Goal: Information Seeking & Learning: Learn about a topic

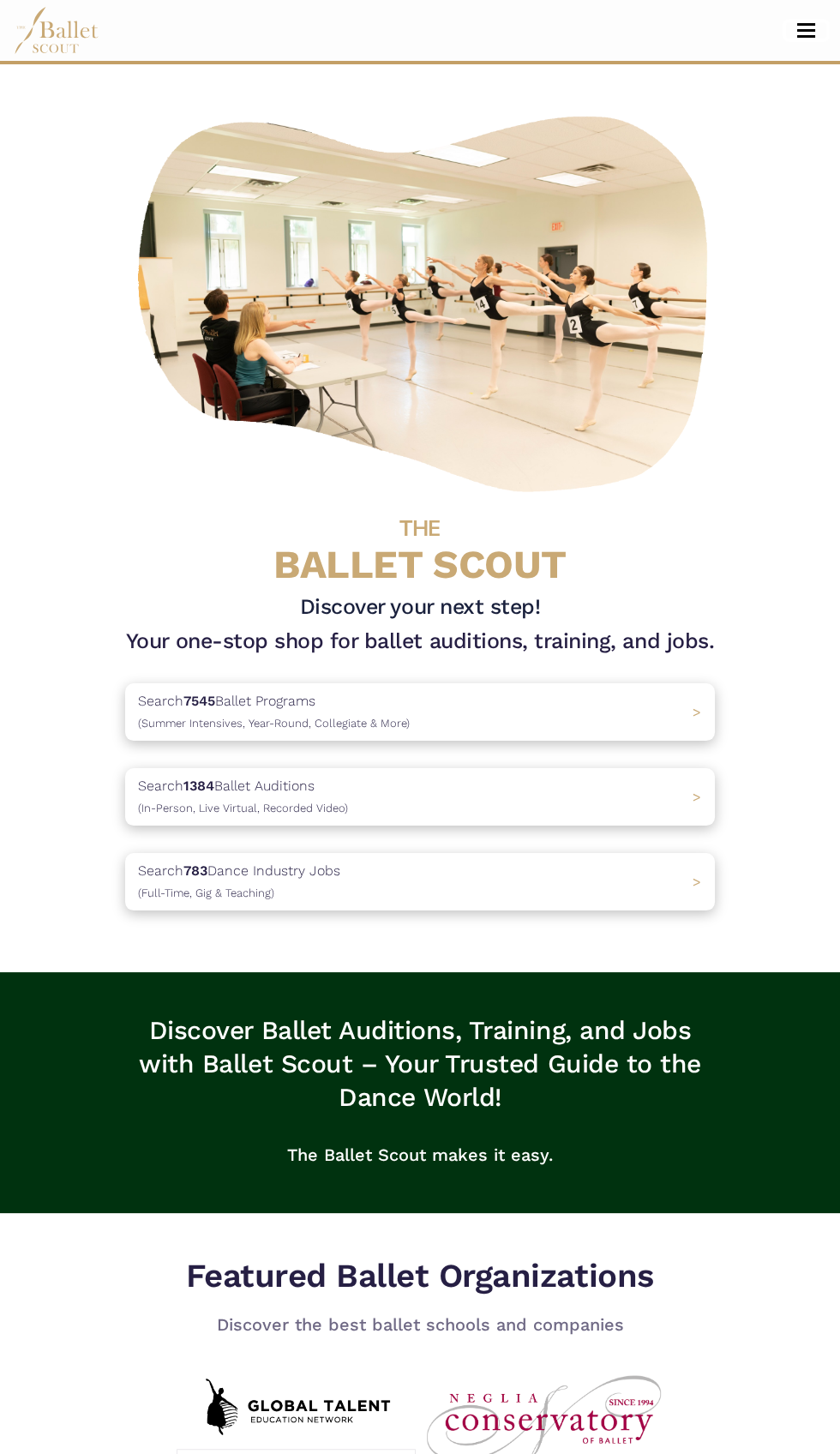
click at [806, 36] on span "Toggle navigation" at bounding box center [806, 36] width 18 height 3
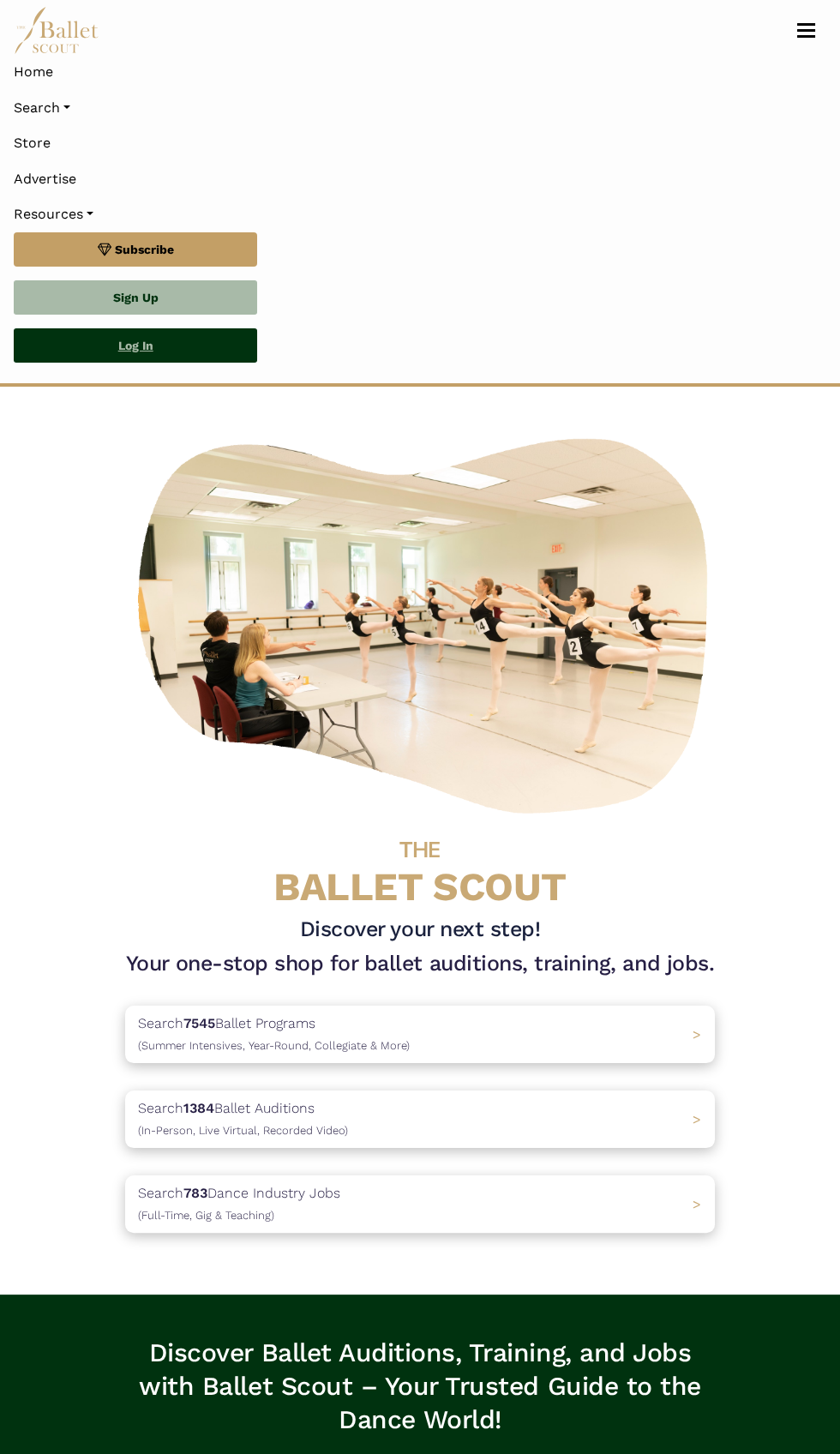
click at [229, 358] on link "Log In" at bounding box center [135, 345] width 243 height 34
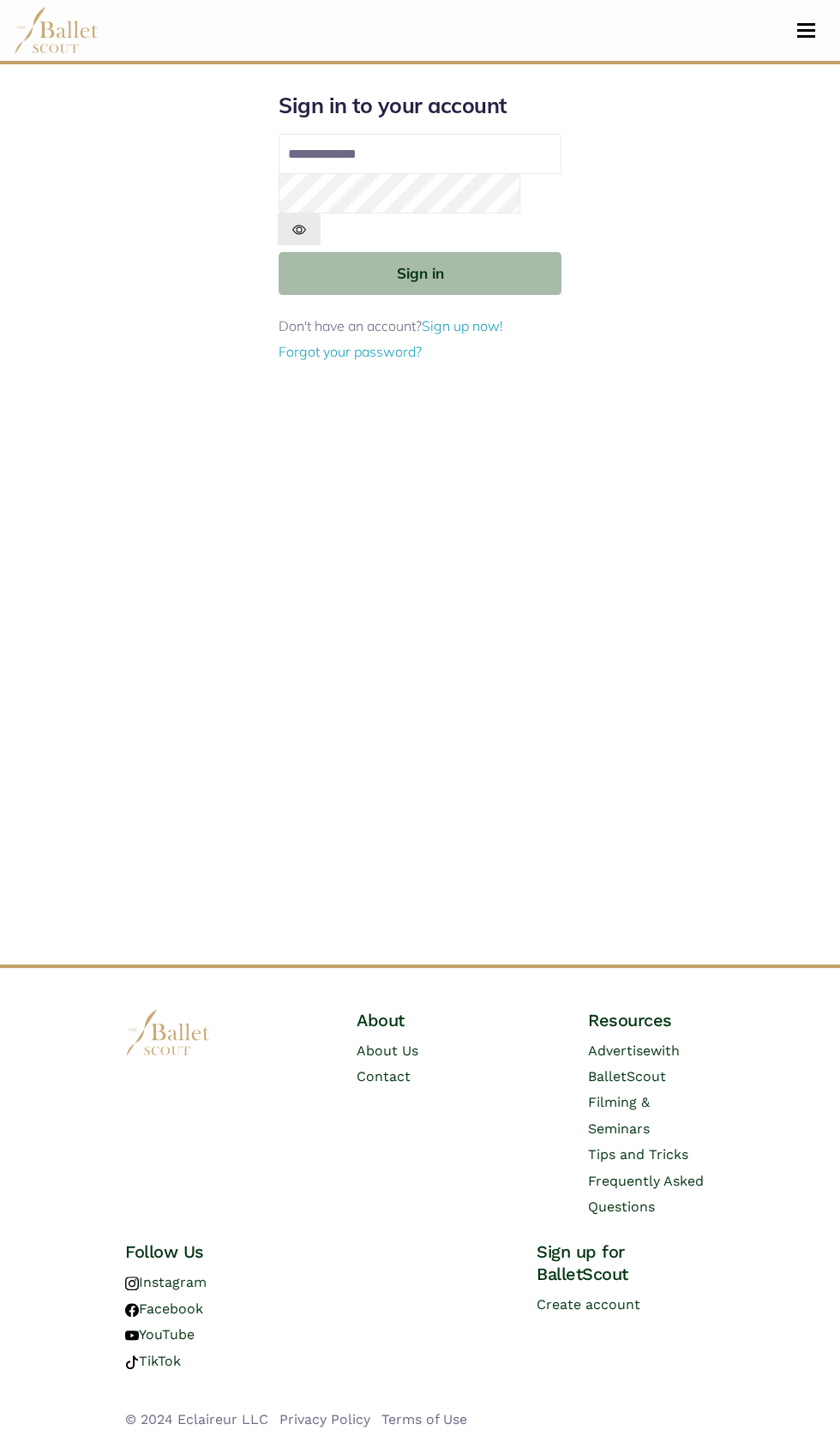
click at [430, 147] on input "Email address" at bounding box center [420, 154] width 283 height 41
type input "**********"
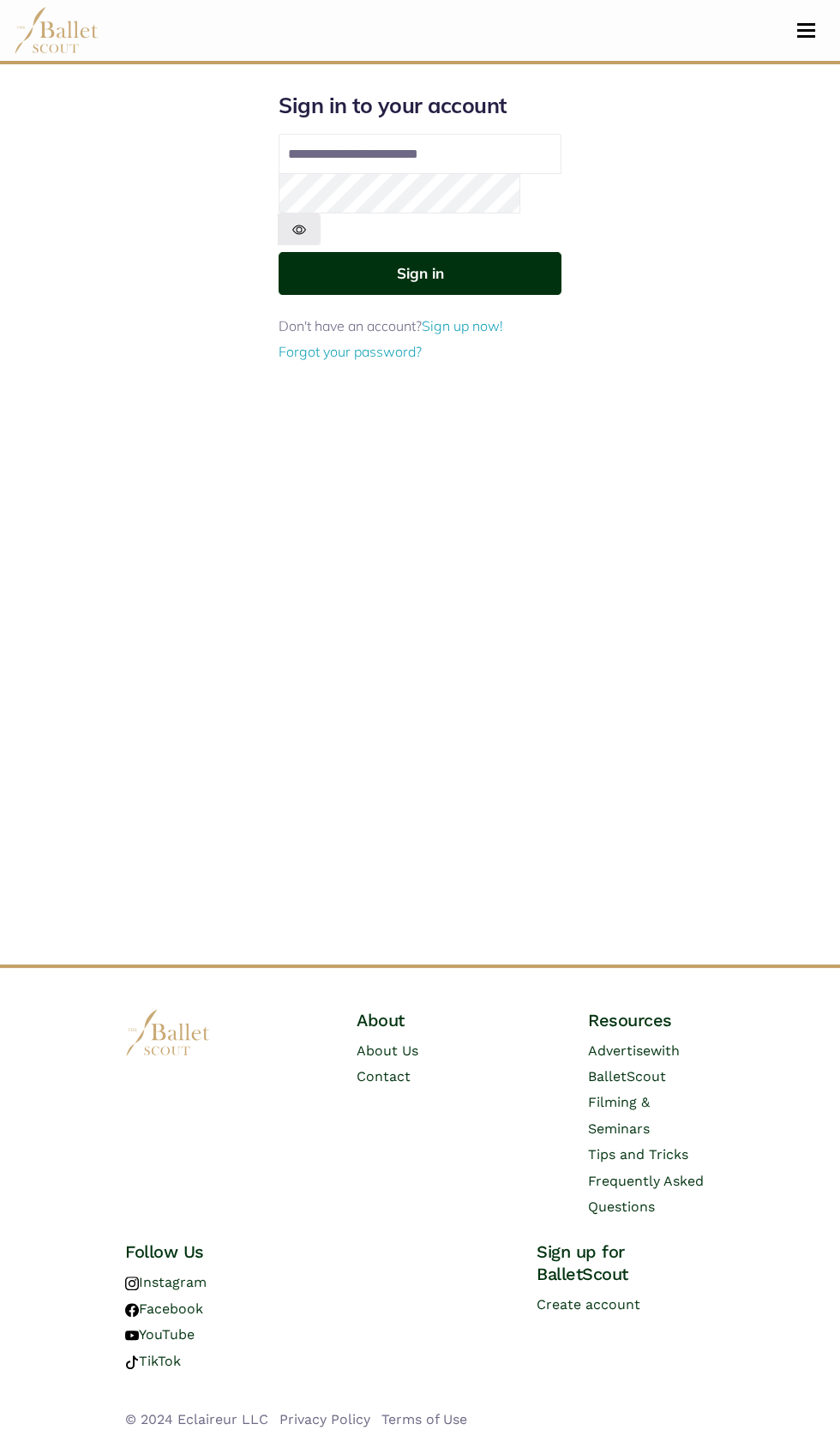
click at [308, 253] on button "Sign in" at bounding box center [420, 273] width 283 height 42
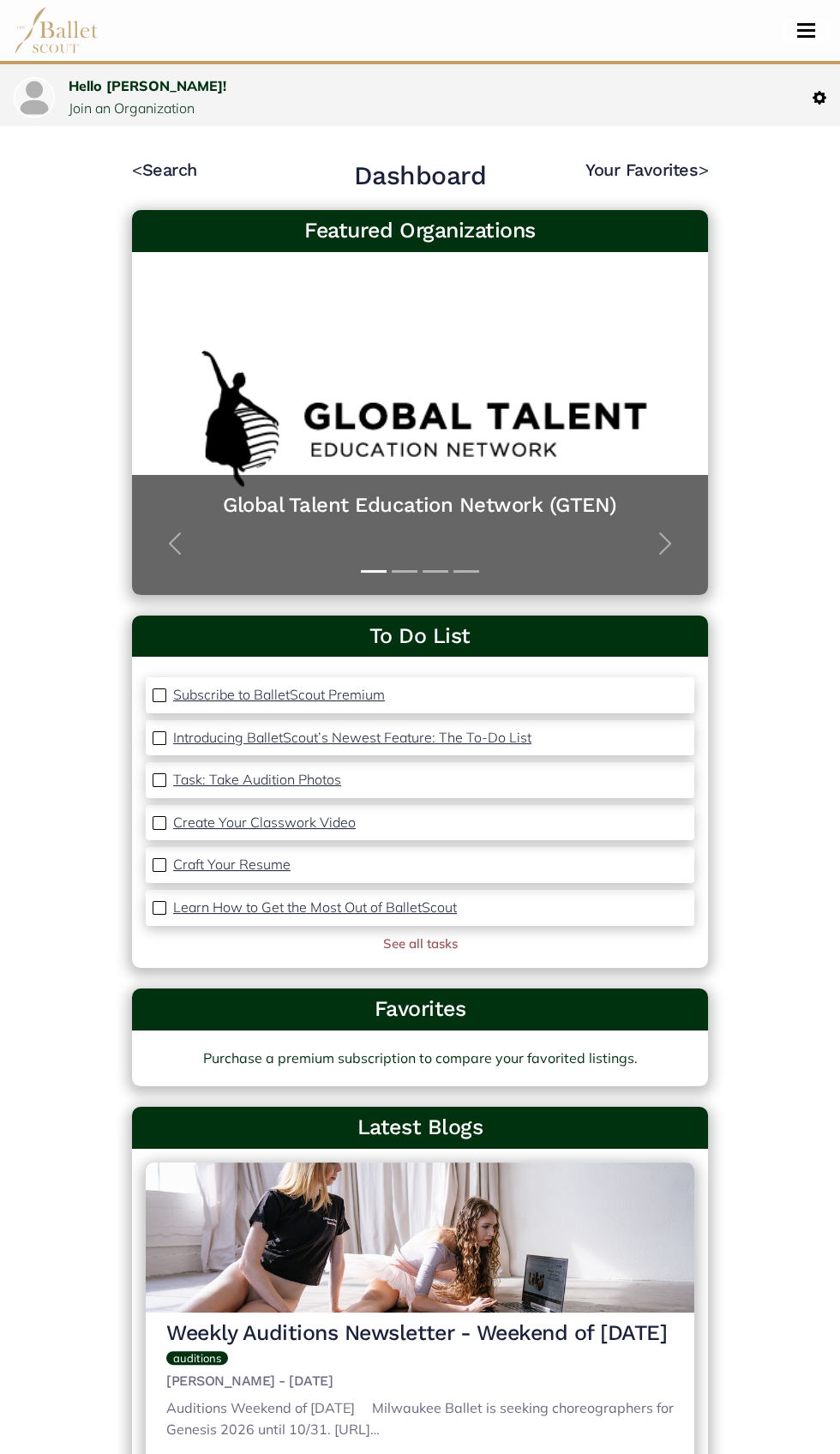
click at [806, 36] on span "Toggle navigation" at bounding box center [806, 36] width 18 height 3
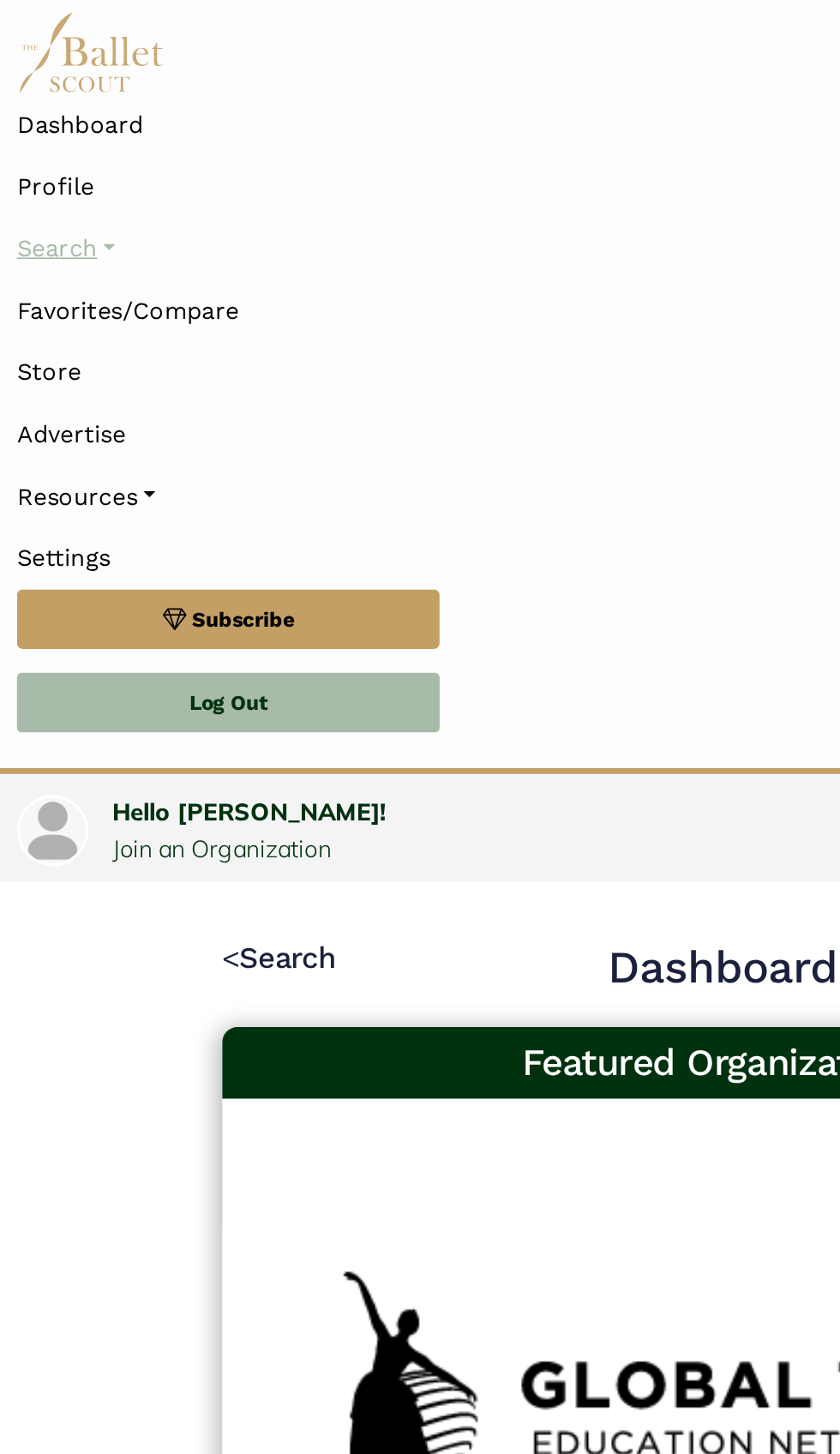
click at [77, 145] on link "Search" at bounding box center [419, 143] width 812 height 36
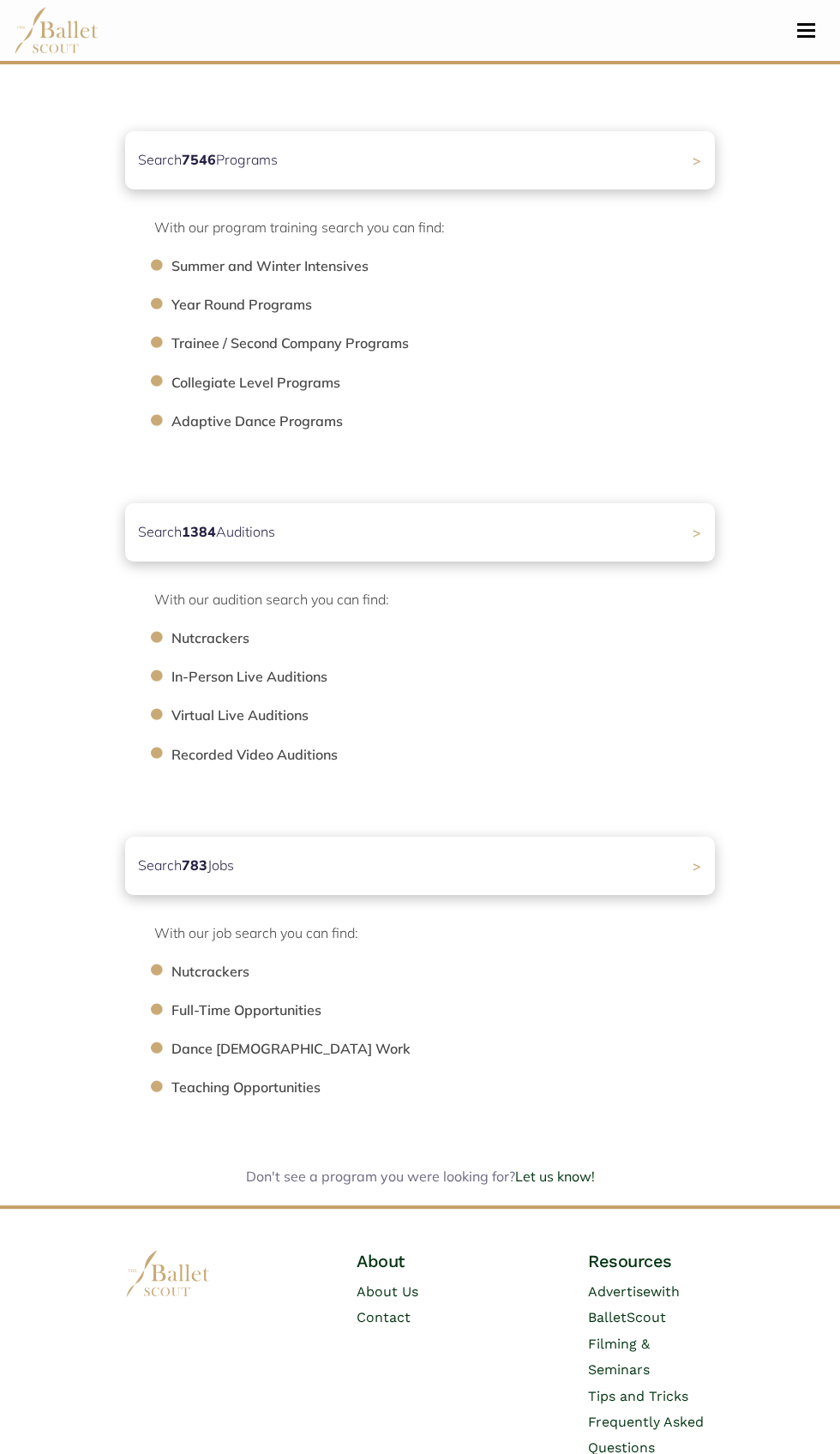
scroll to position [288, 0]
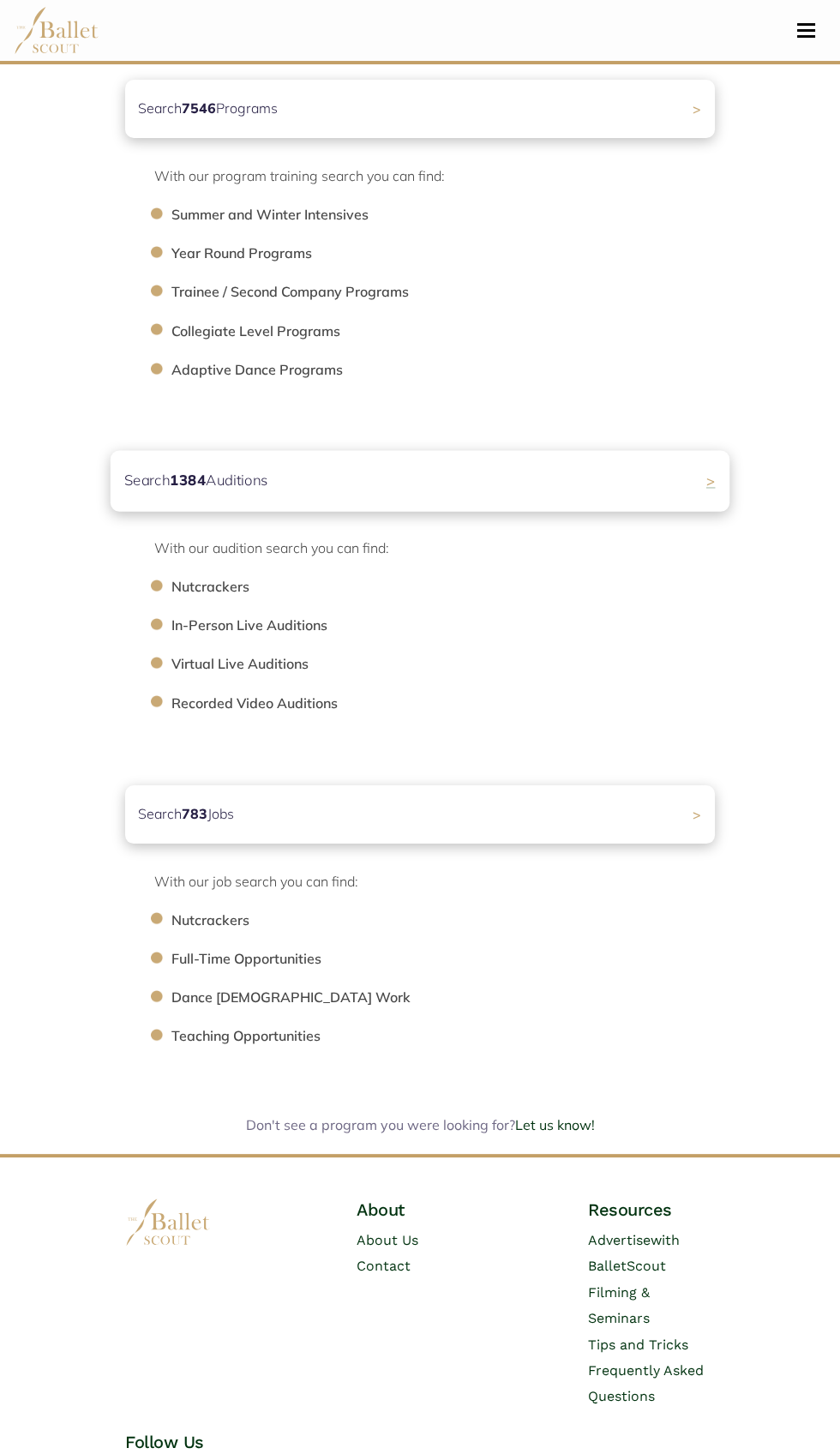
click at [424, 477] on div "Search 1384 Auditions >" at bounding box center [420, 480] width 619 height 61
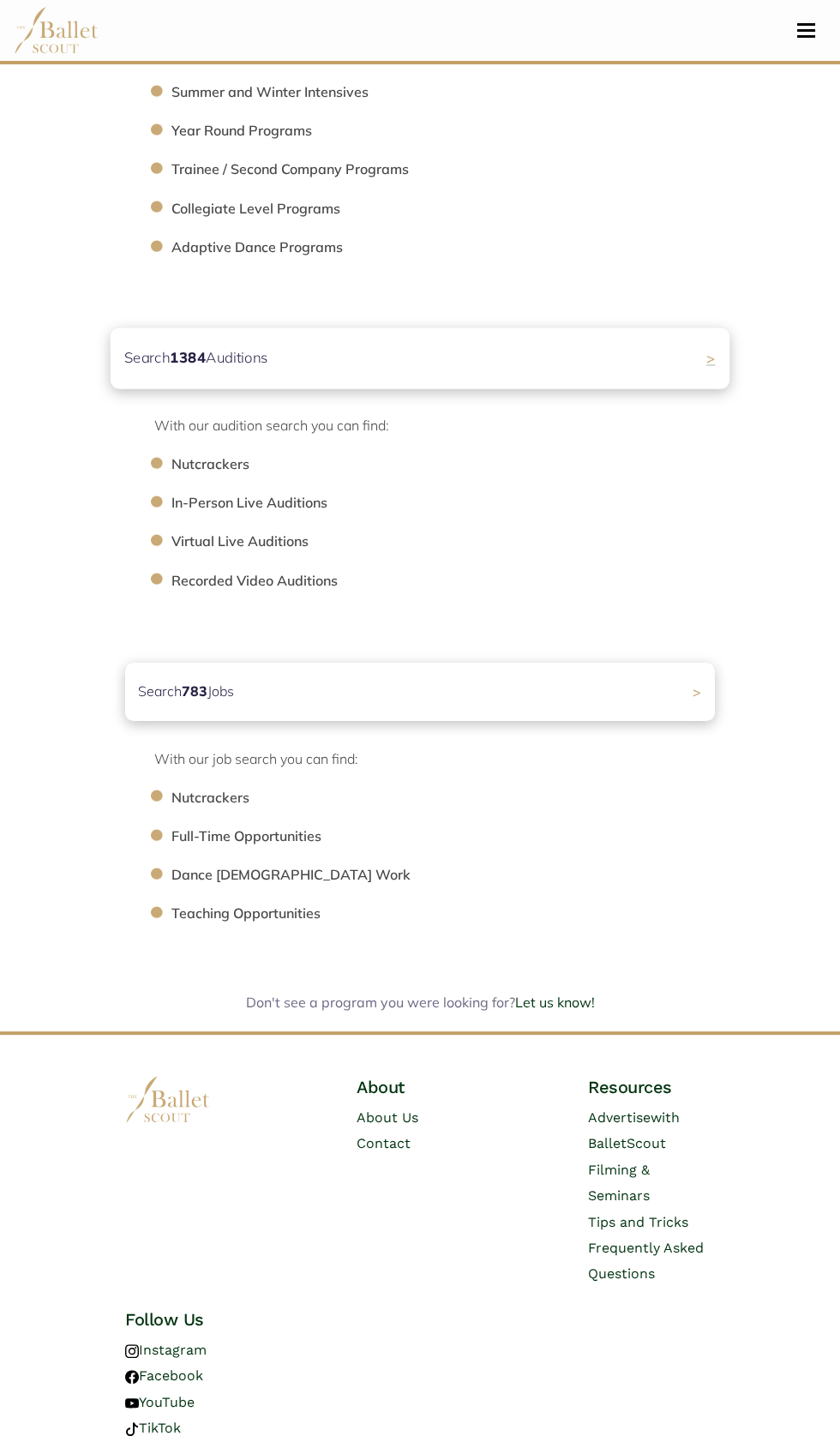
scroll to position [402, 0]
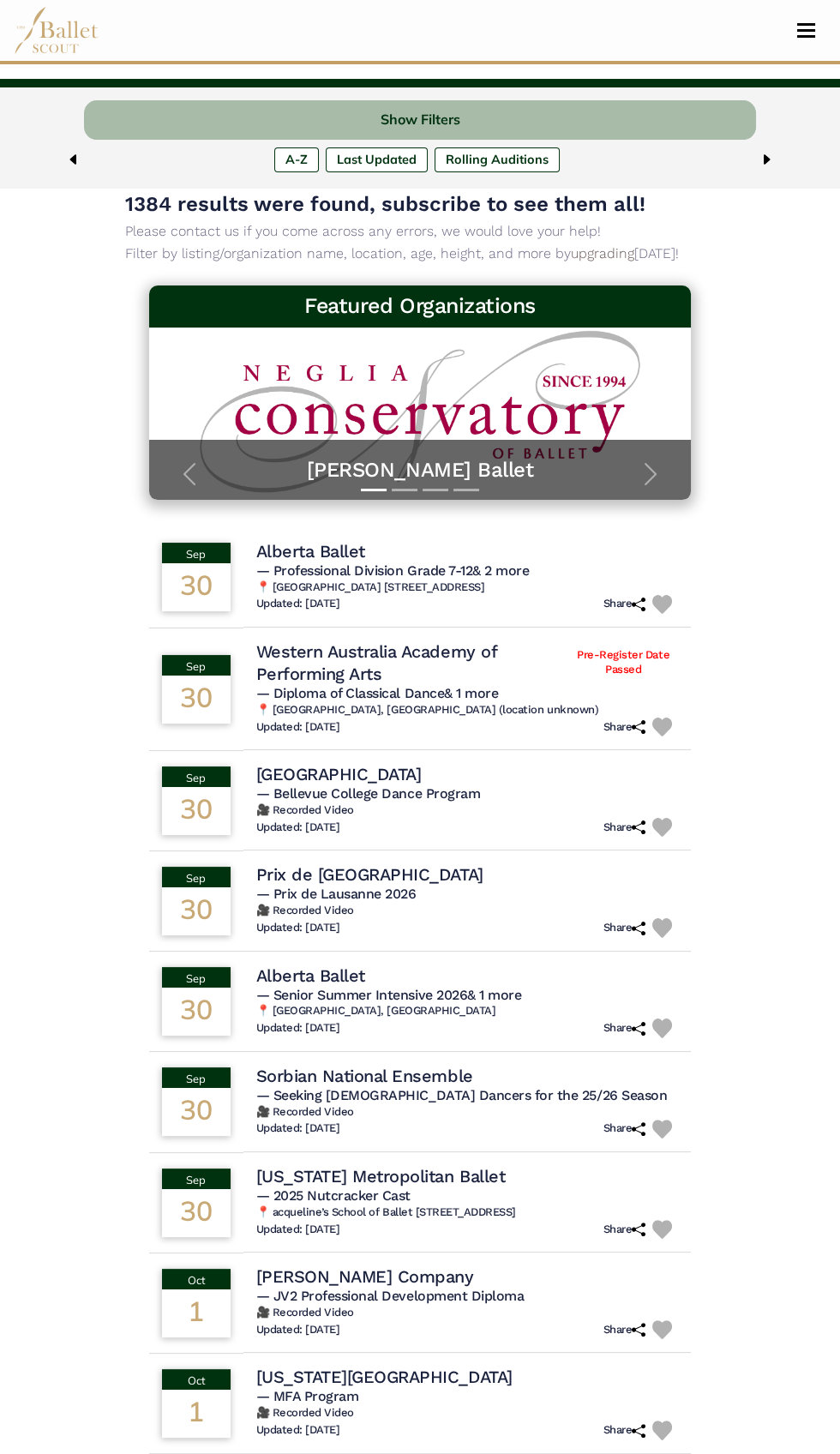
scroll to position [68, 0]
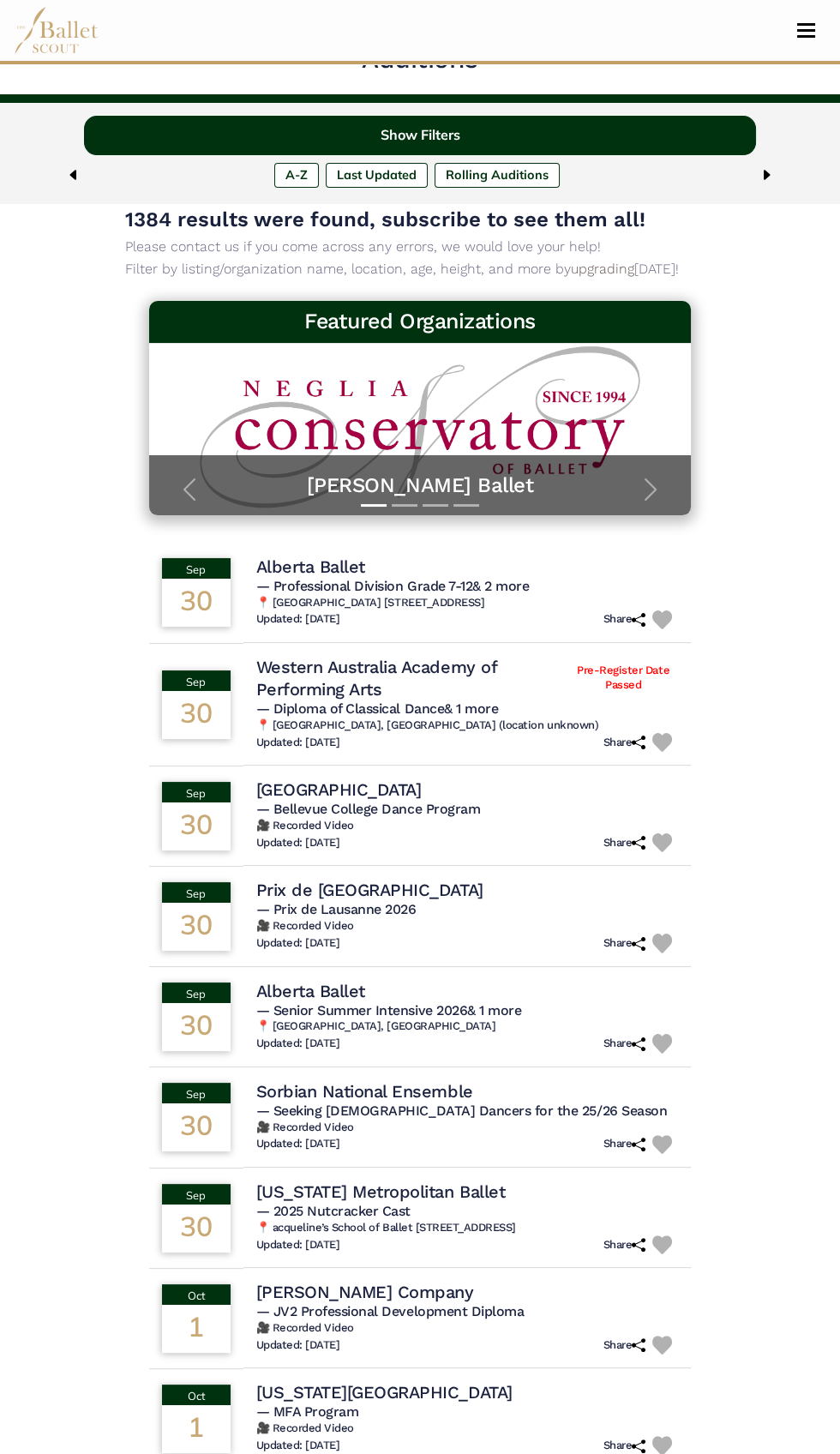
click at [640, 143] on button "Show Filters" at bounding box center [419, 135] width 671 height 41
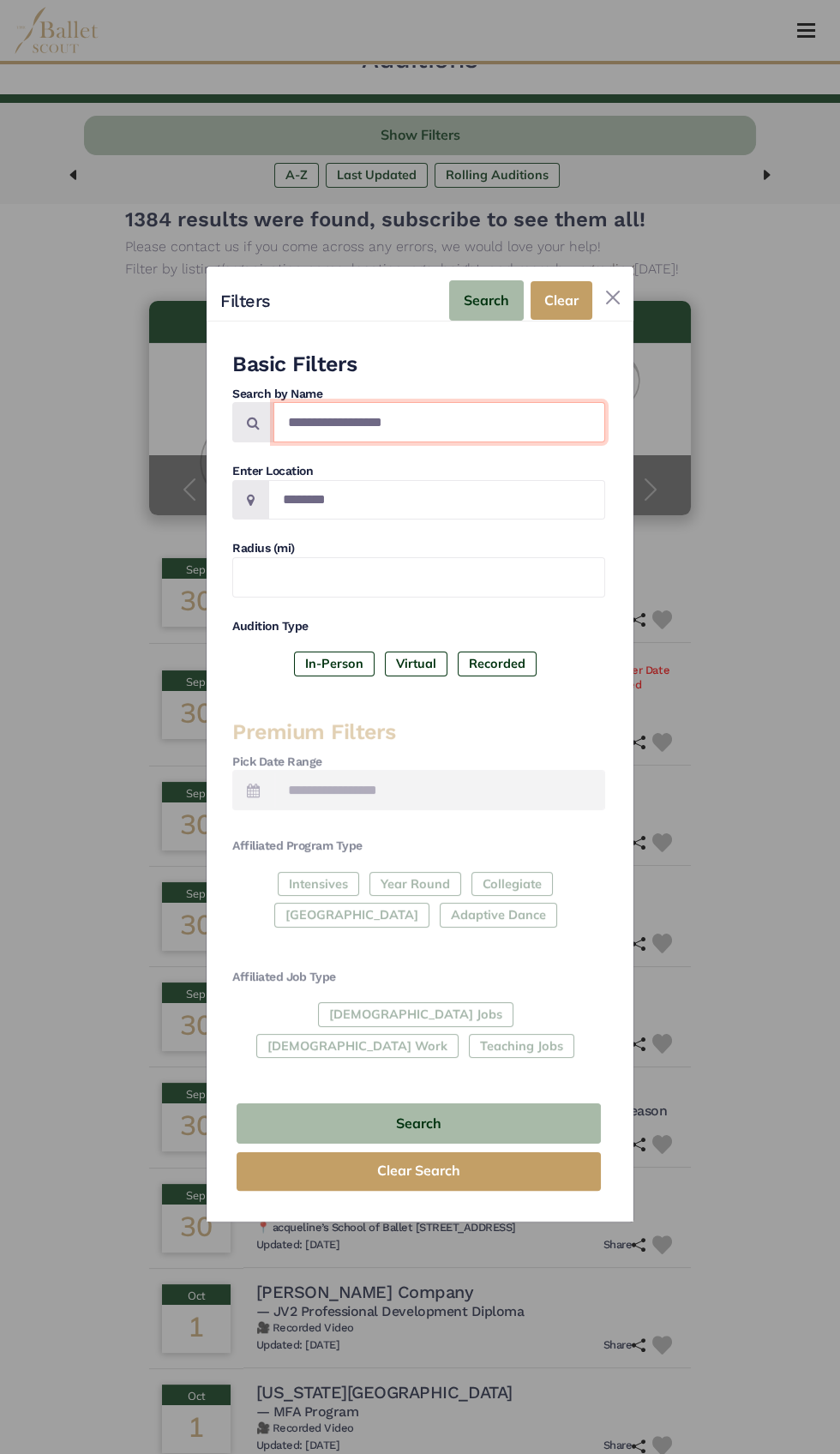
click at [473, 439] on input "Search by names..." at bounding box center [439, 422] width 332 height 41
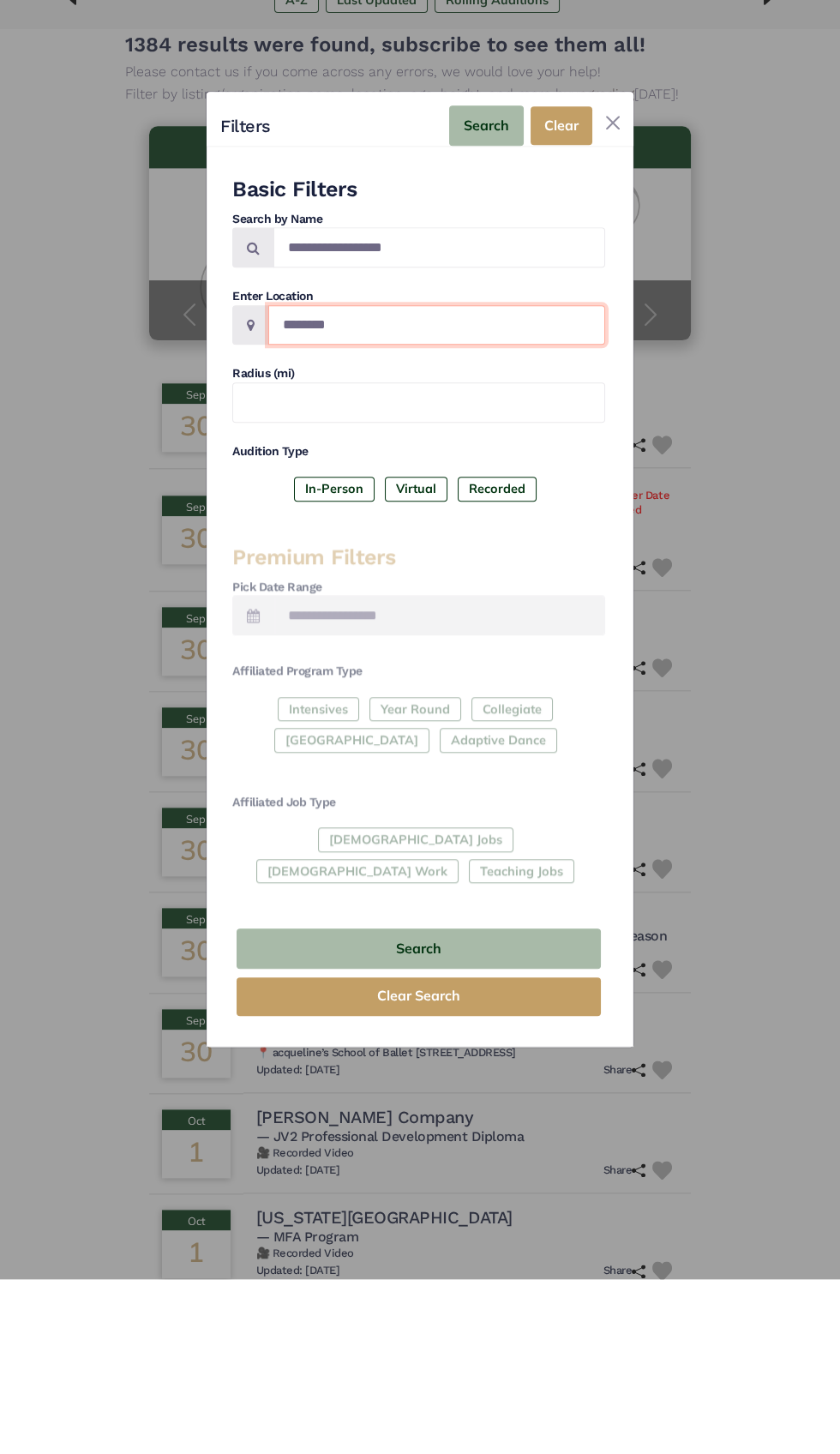
click at [459, 520] on input "Location" at bounding box center [437, 499] width 337 height 41
type input "******"
click at [474, 321] on button "Search" at bounding box center [486, 300] width 75 height 41
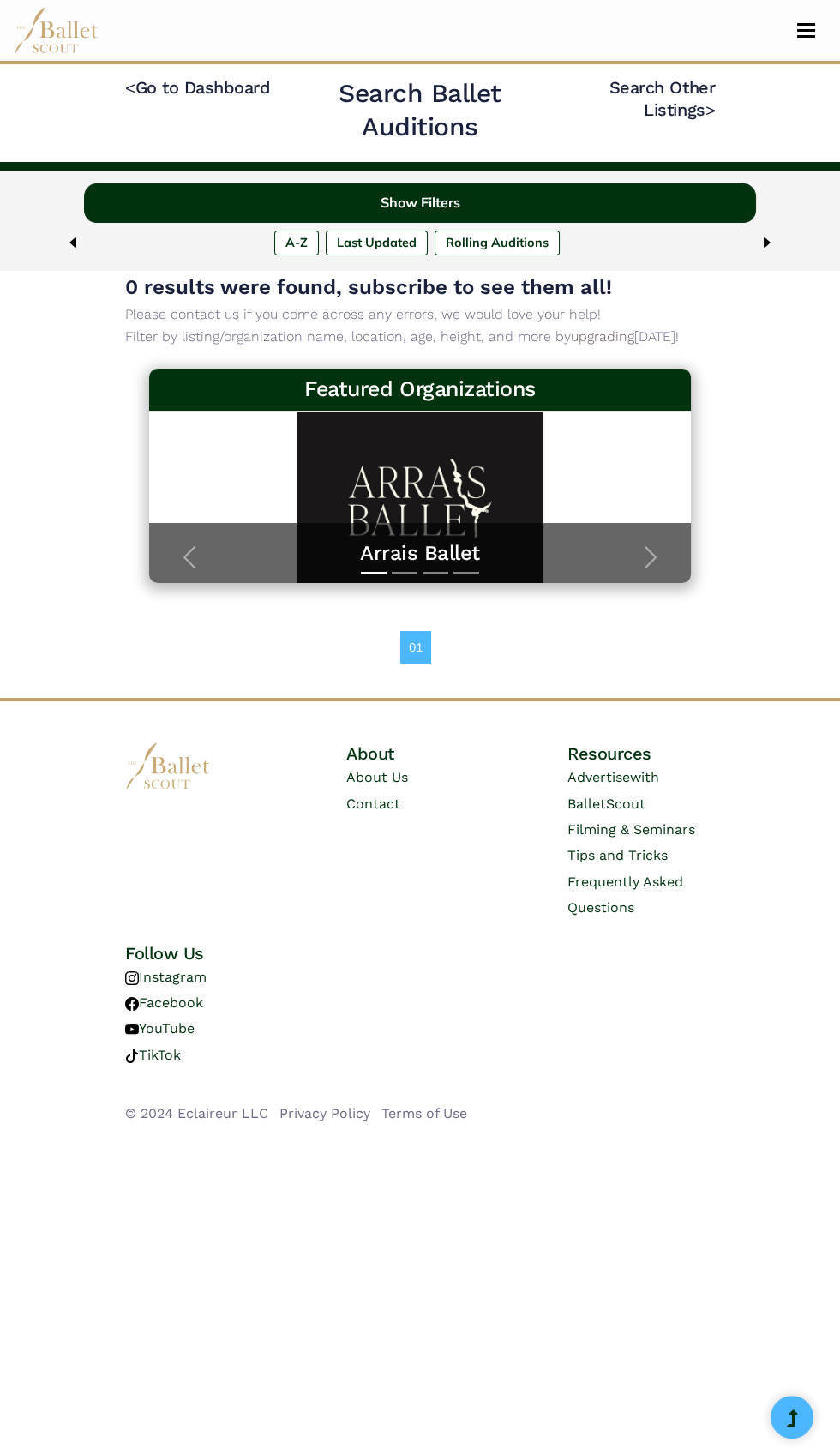
click at [733, 191] on button "Show Filters" at bounding box center [419, 203] width 671 height 41
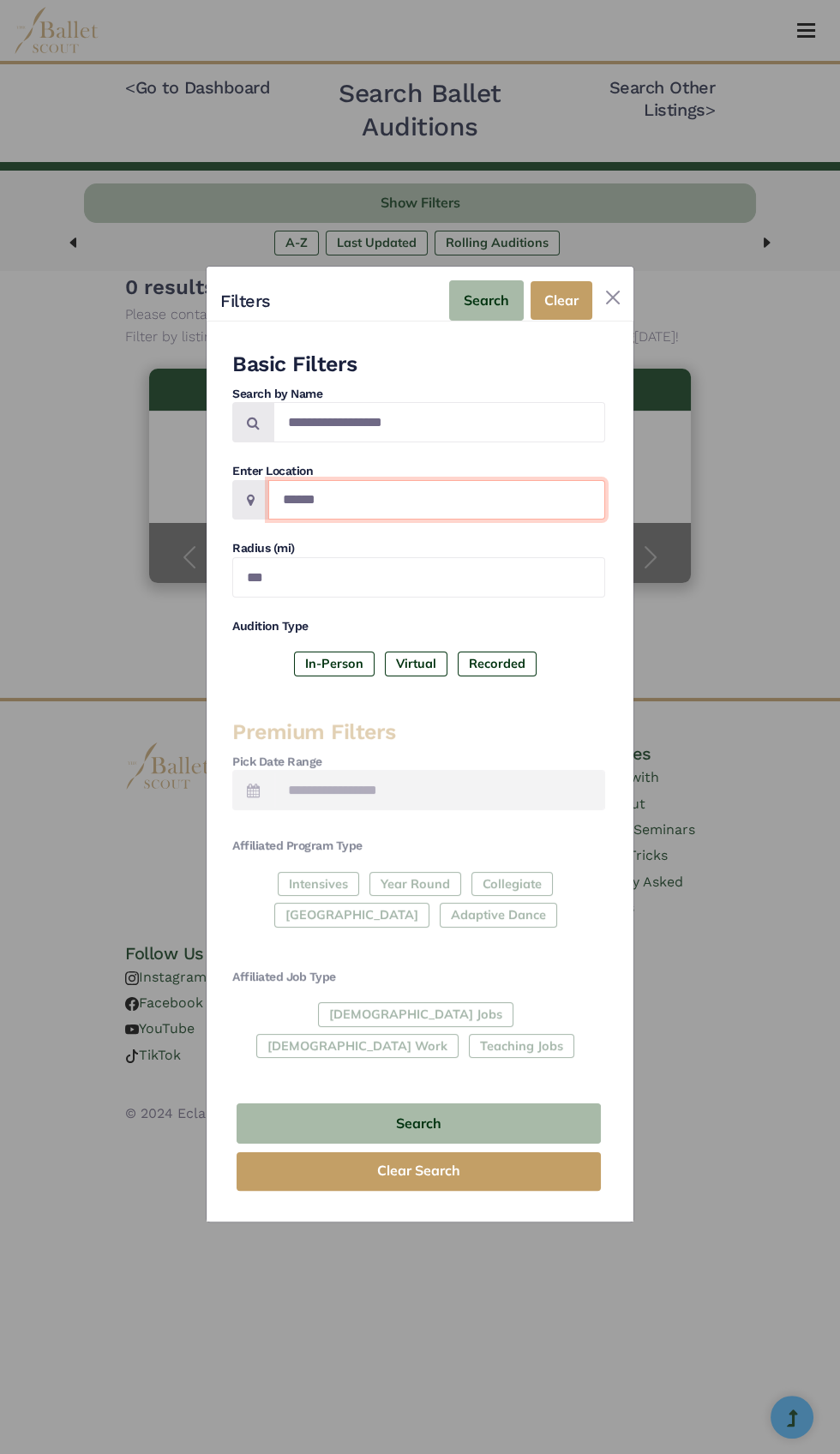
click at [488, 508] on input "******" at bounding box center [437, 499] width 337 height 41
type input "*"
click at [501, 321] on button "Search" at bounding box center [486, 300] width 75 height 41
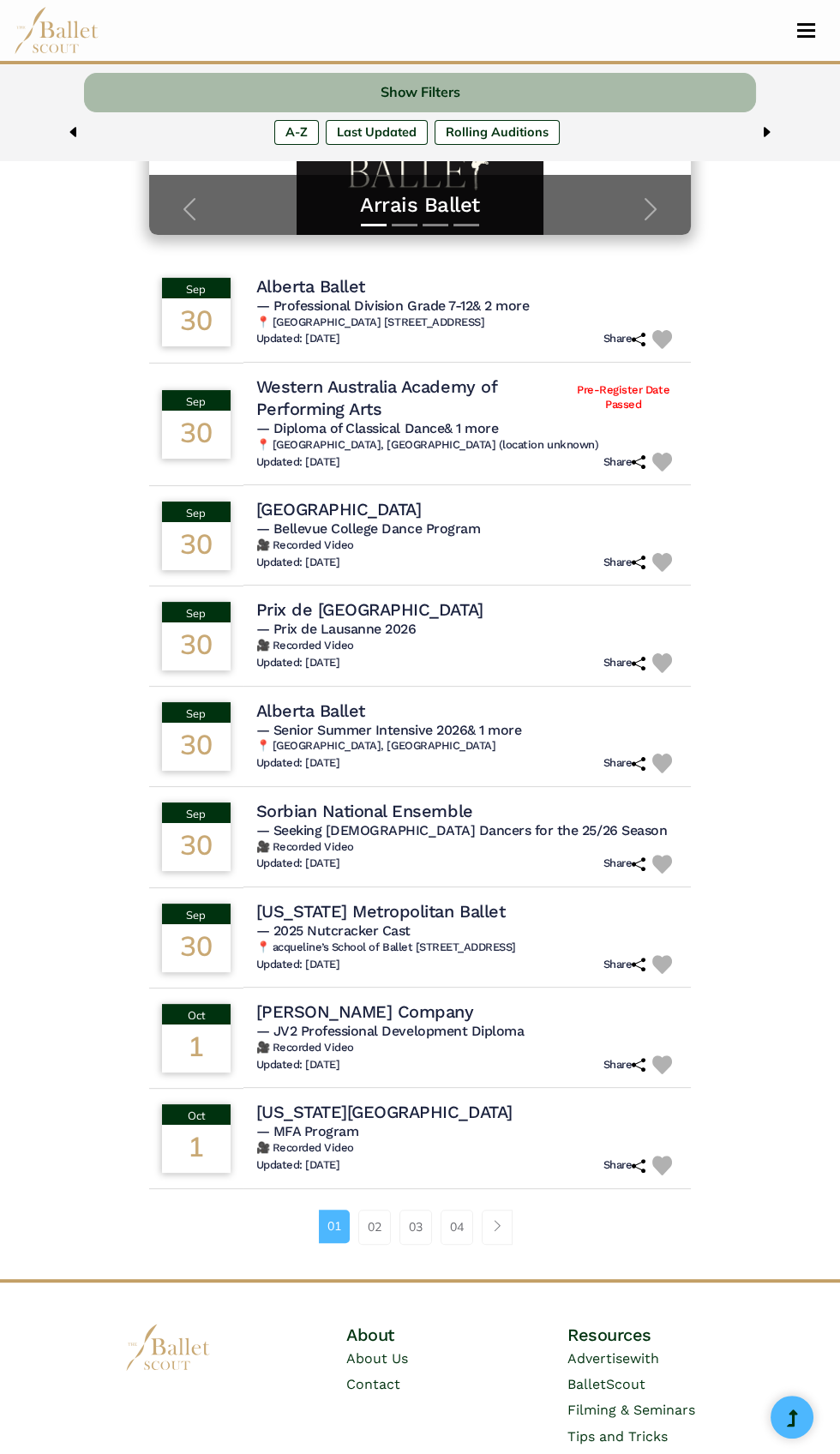
scroll to position [346, 0]
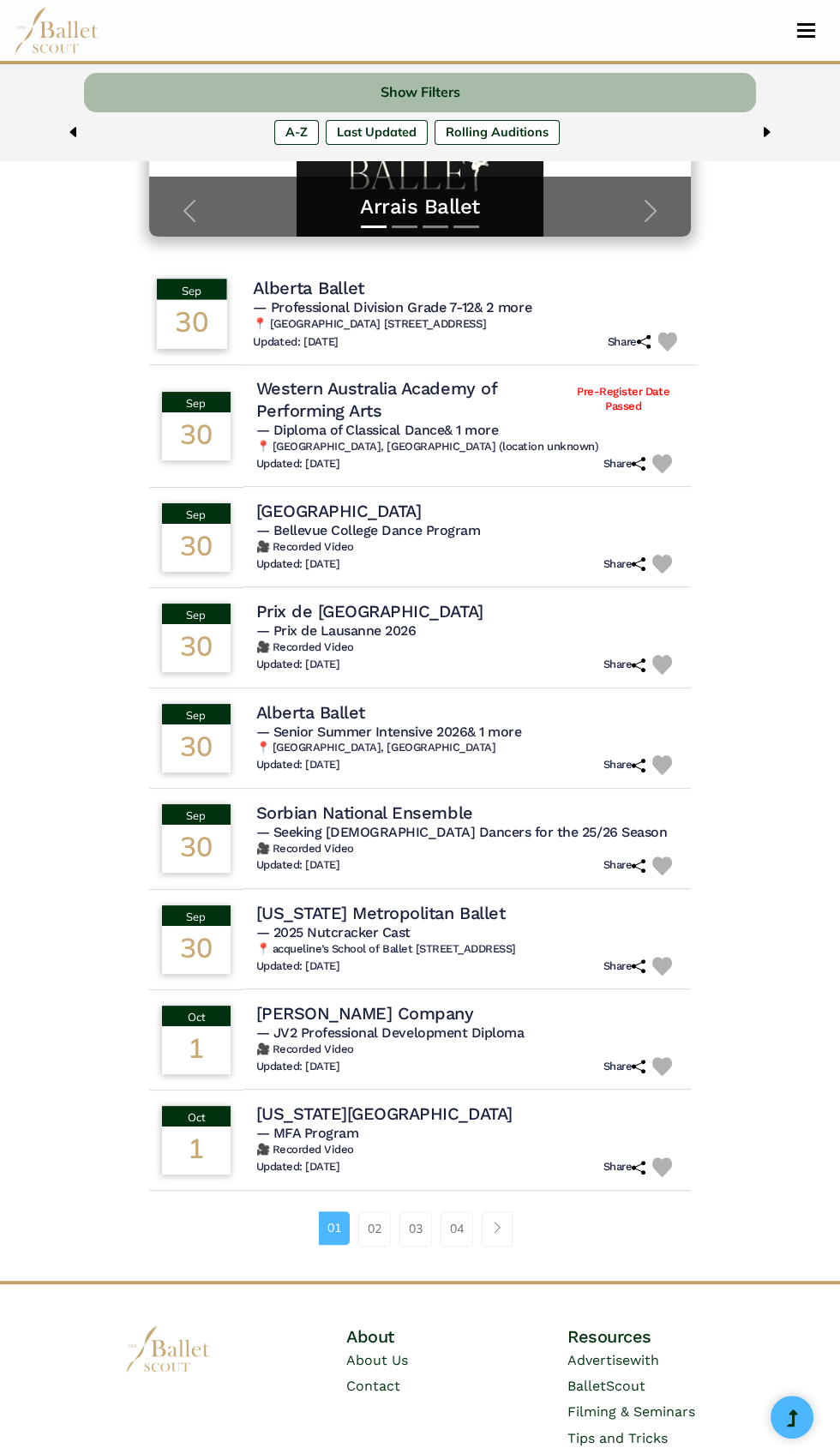
click at [428, 305] on span "— Professional Division Grade 7-12 & 2 more" at bounding box center [392, 306] width 278 height 16
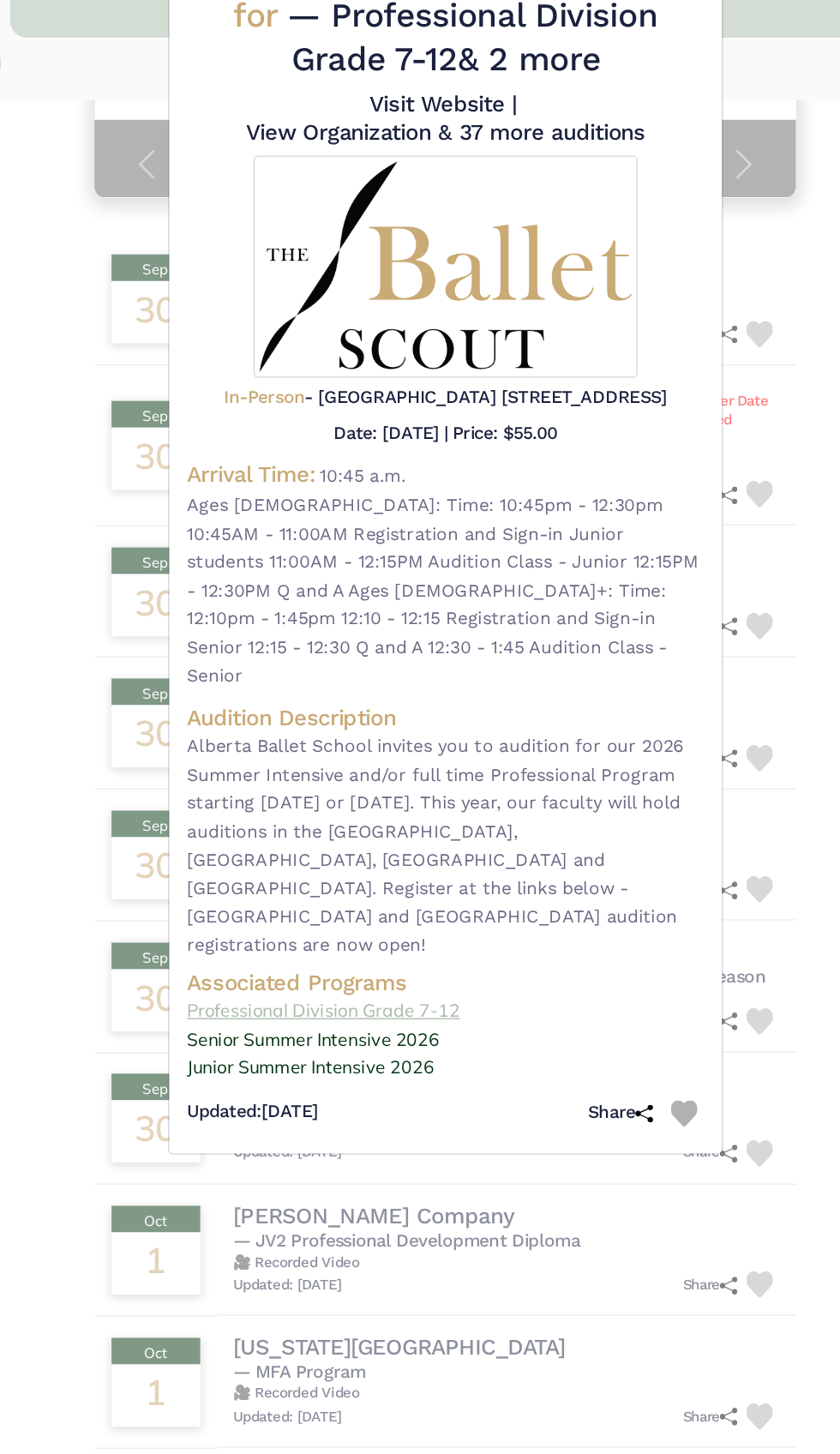
click at [284, 854] on link "Professional Division Grade 7-12" at bounding box center [419, 864] width 399 height 23
click at [263, 876] on link "Senior Summer Intensive 2026" at bounding box center [419, 887] width 399 height 23
click at [105, 878] on div "Alberta Ballet - audition for — Professional Division Grade 7-12 & 2 more Visit…" at bounding box center [420, 727] width 840 height 1454
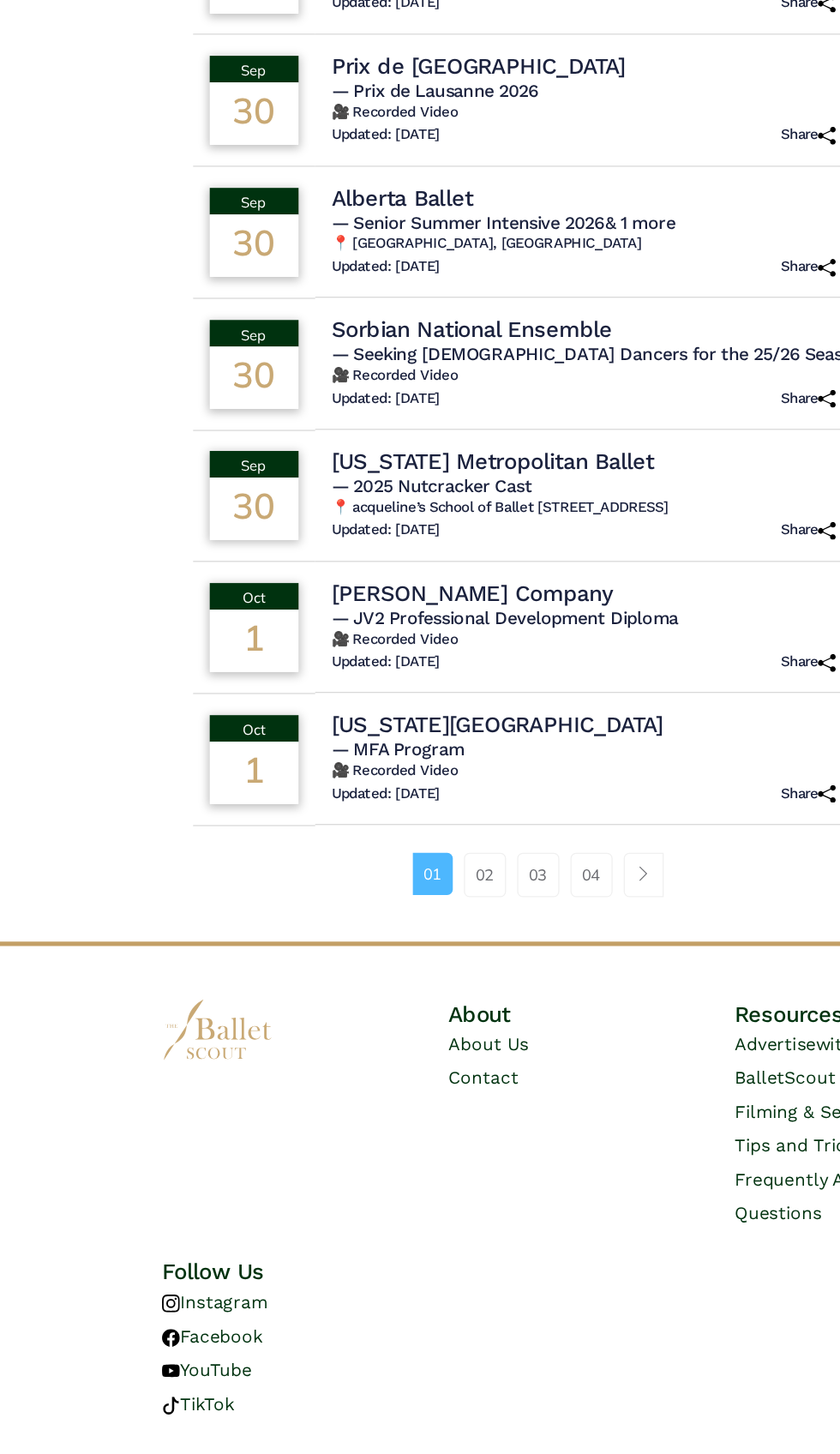
scroll to position [640, 0]
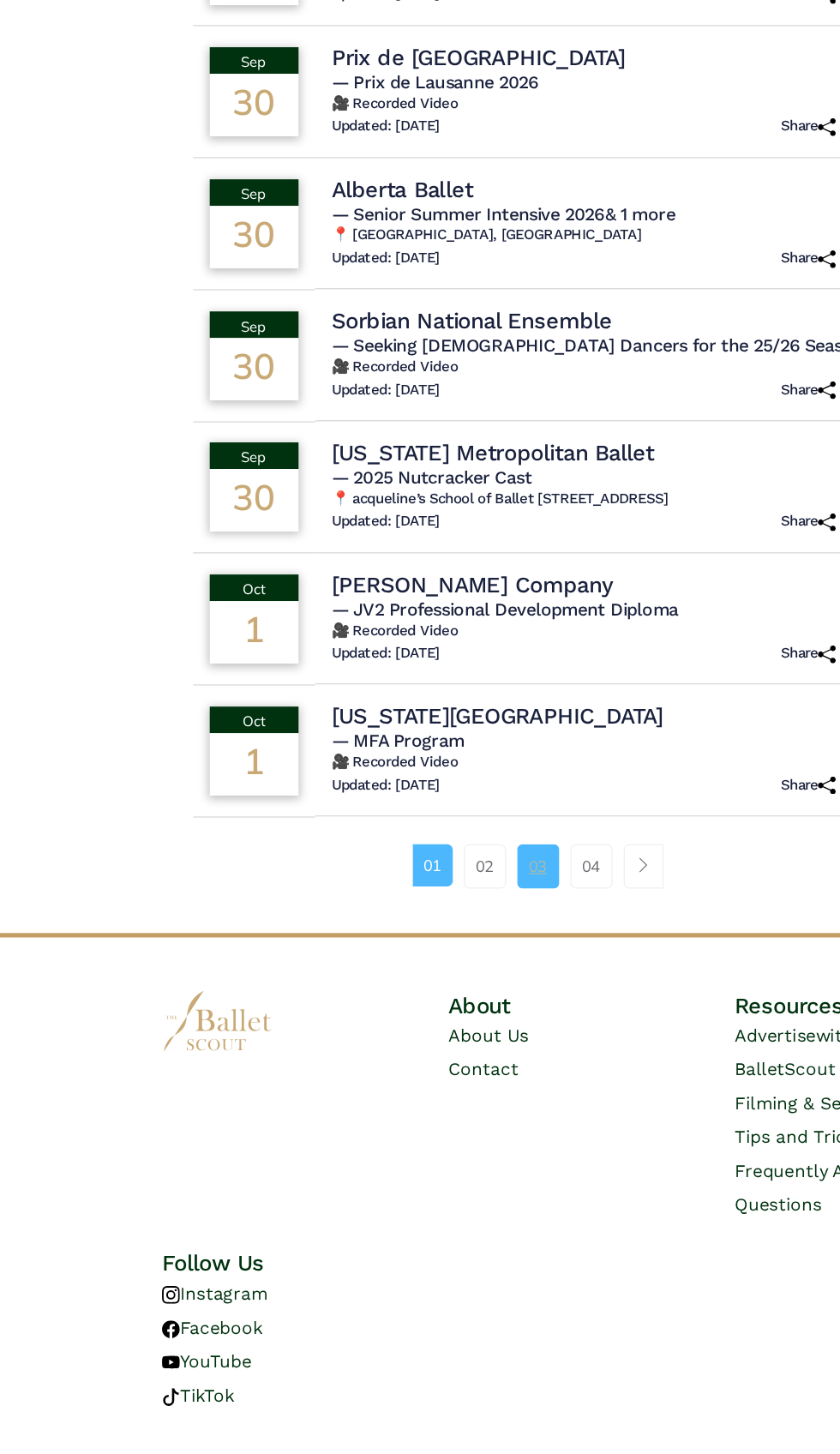
click at [422, 963] on link "03" at bounding box center [415, 962] width 32 height 34
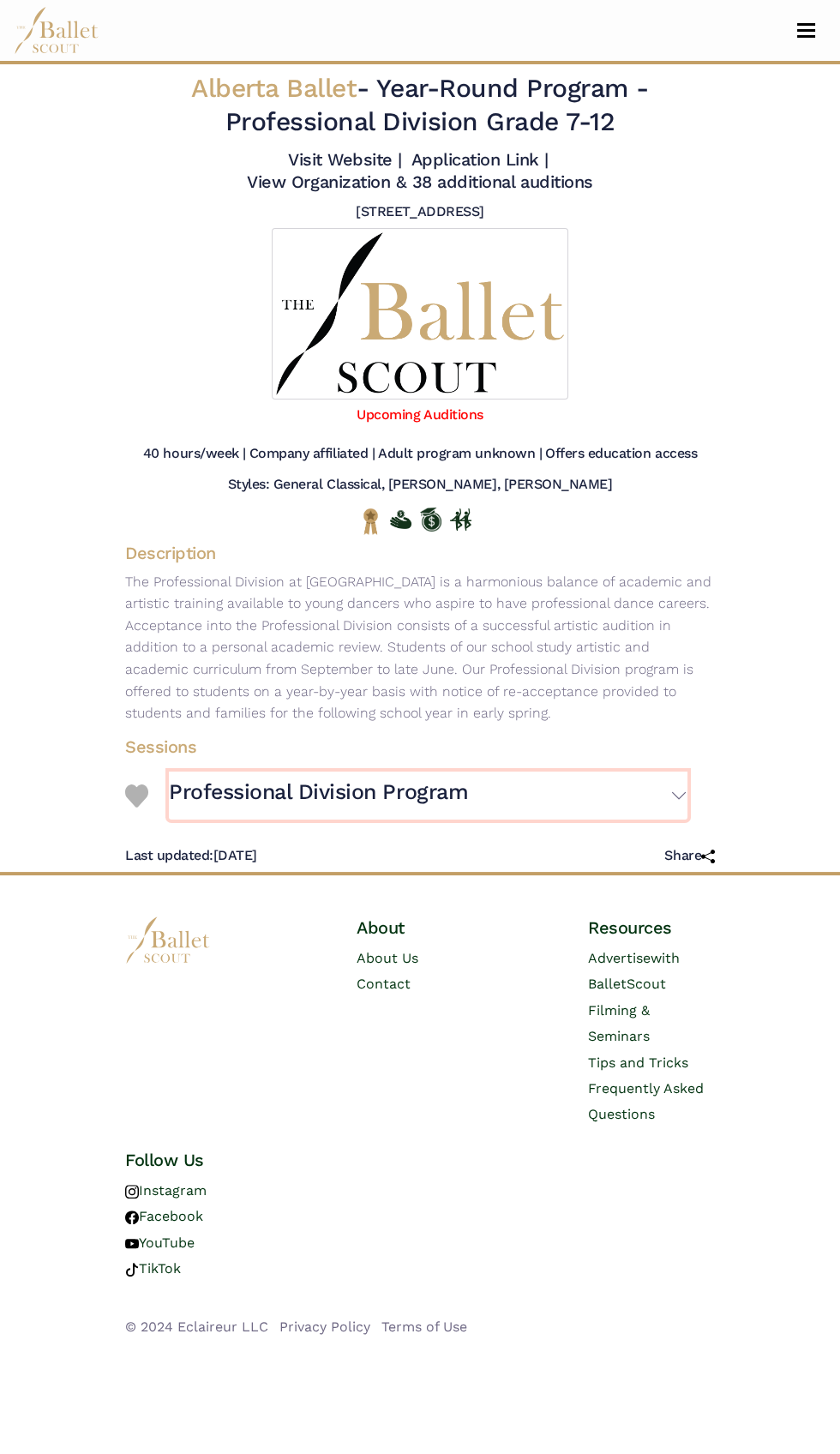
click at [170, 791] on h3 "Professional Division Program" at bounding box center [318, 791] width 299 height 28
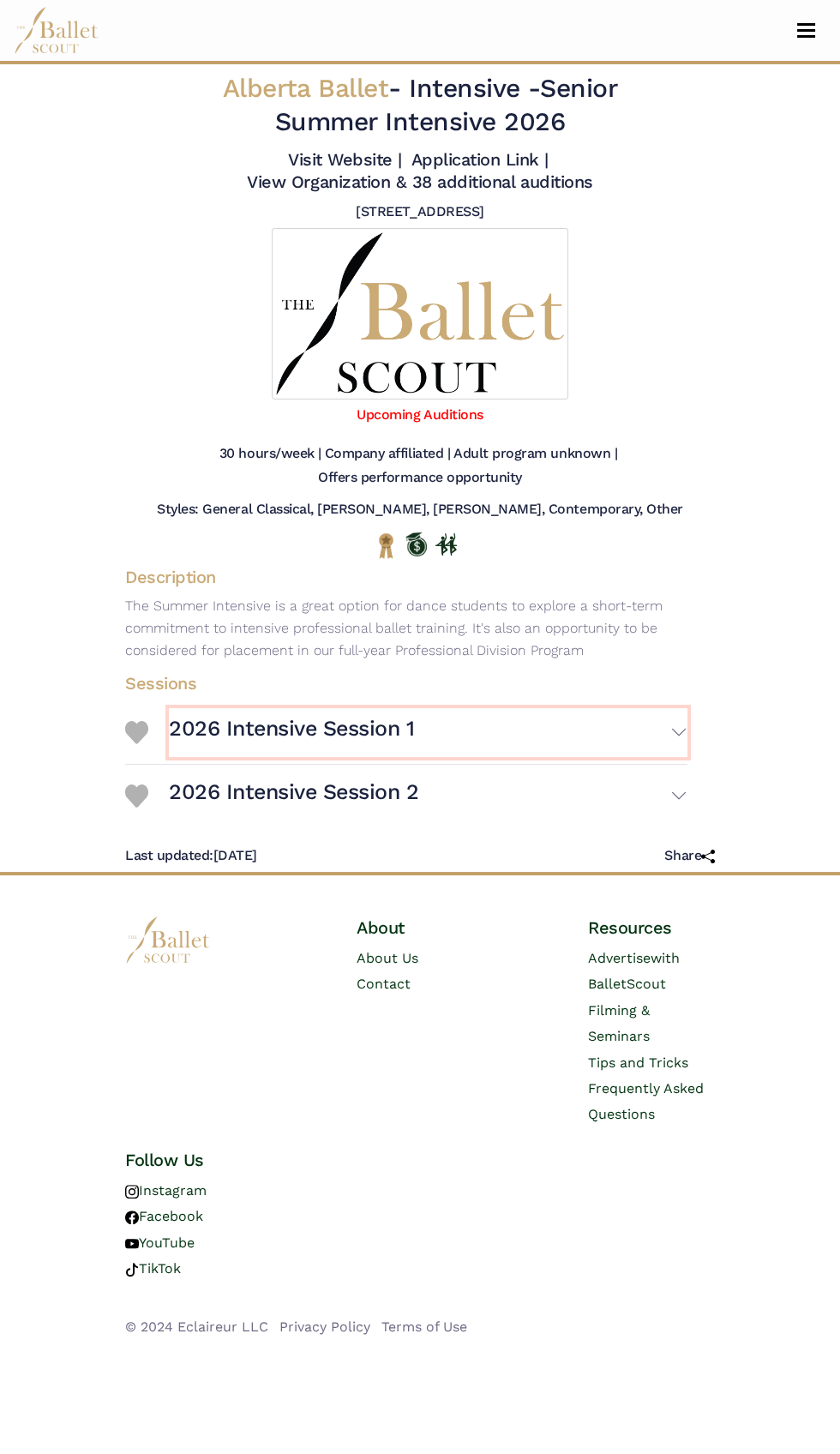
click at [680, 732] on button "2026 Intensive Session 1" at bounding box center [427, 732] width 518 height 49
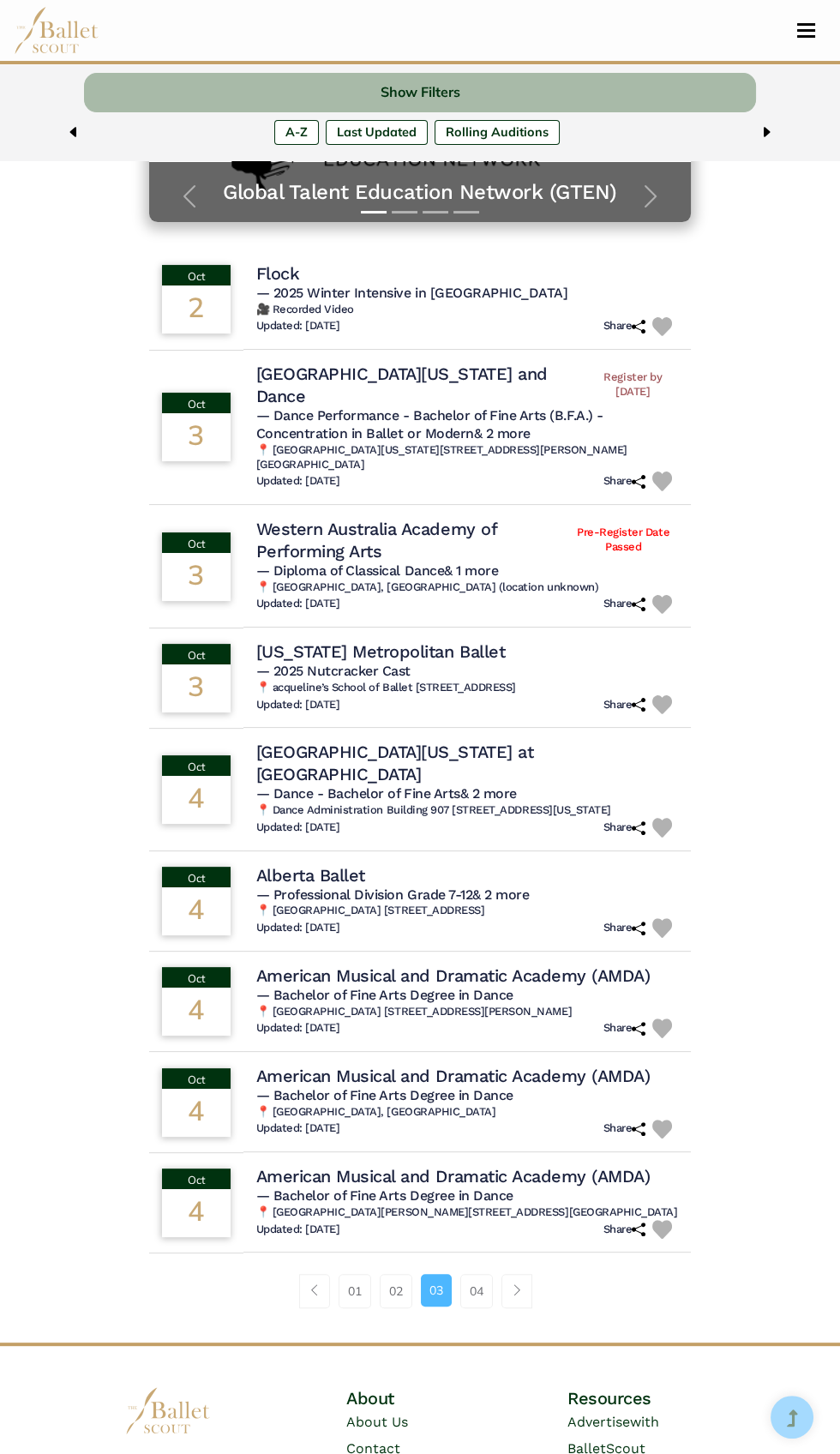
scroll to position [381, 0]
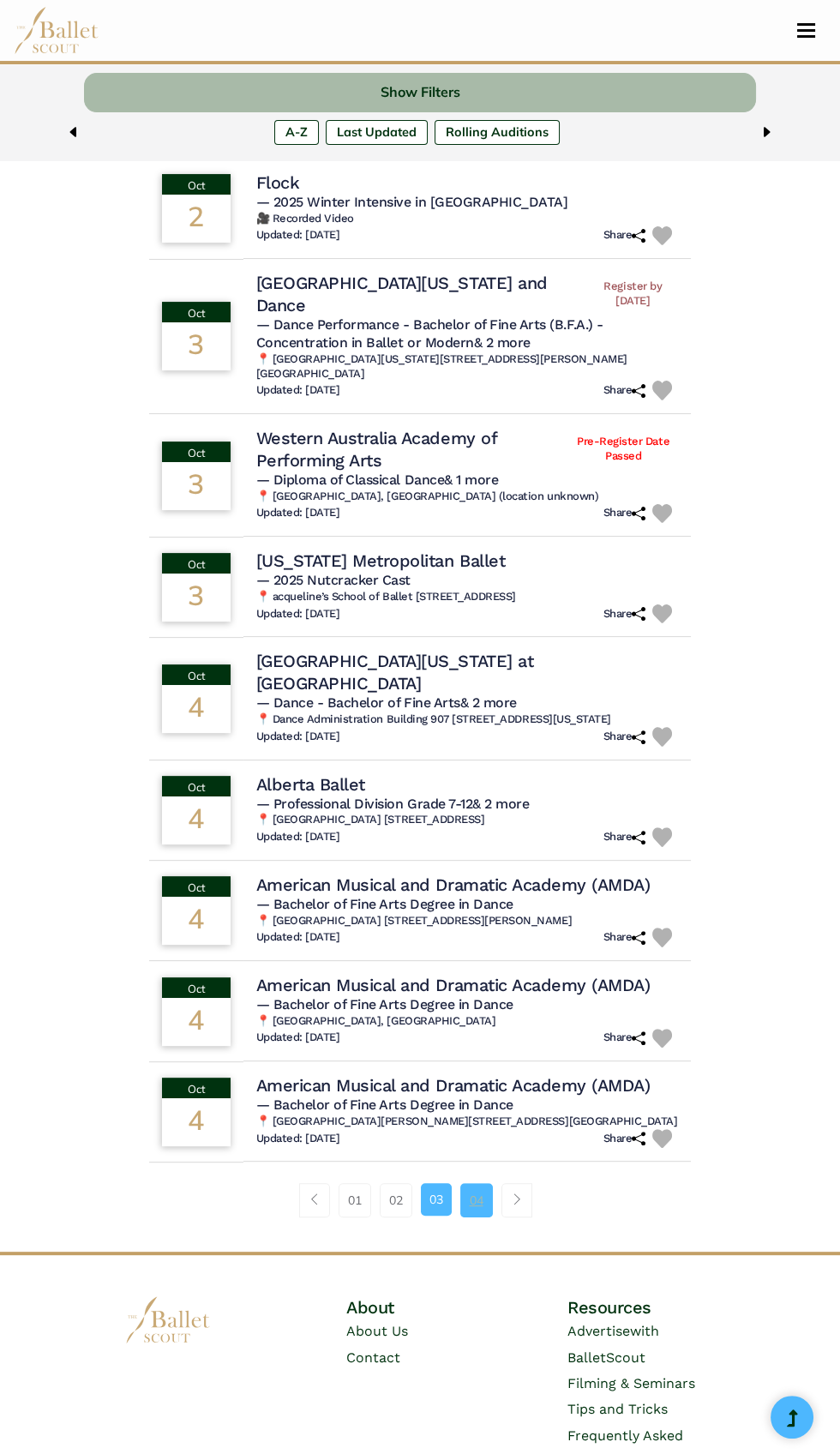
click at [482, 1210] on link "04" at bounding box center [477, 1200] width 32 height 34
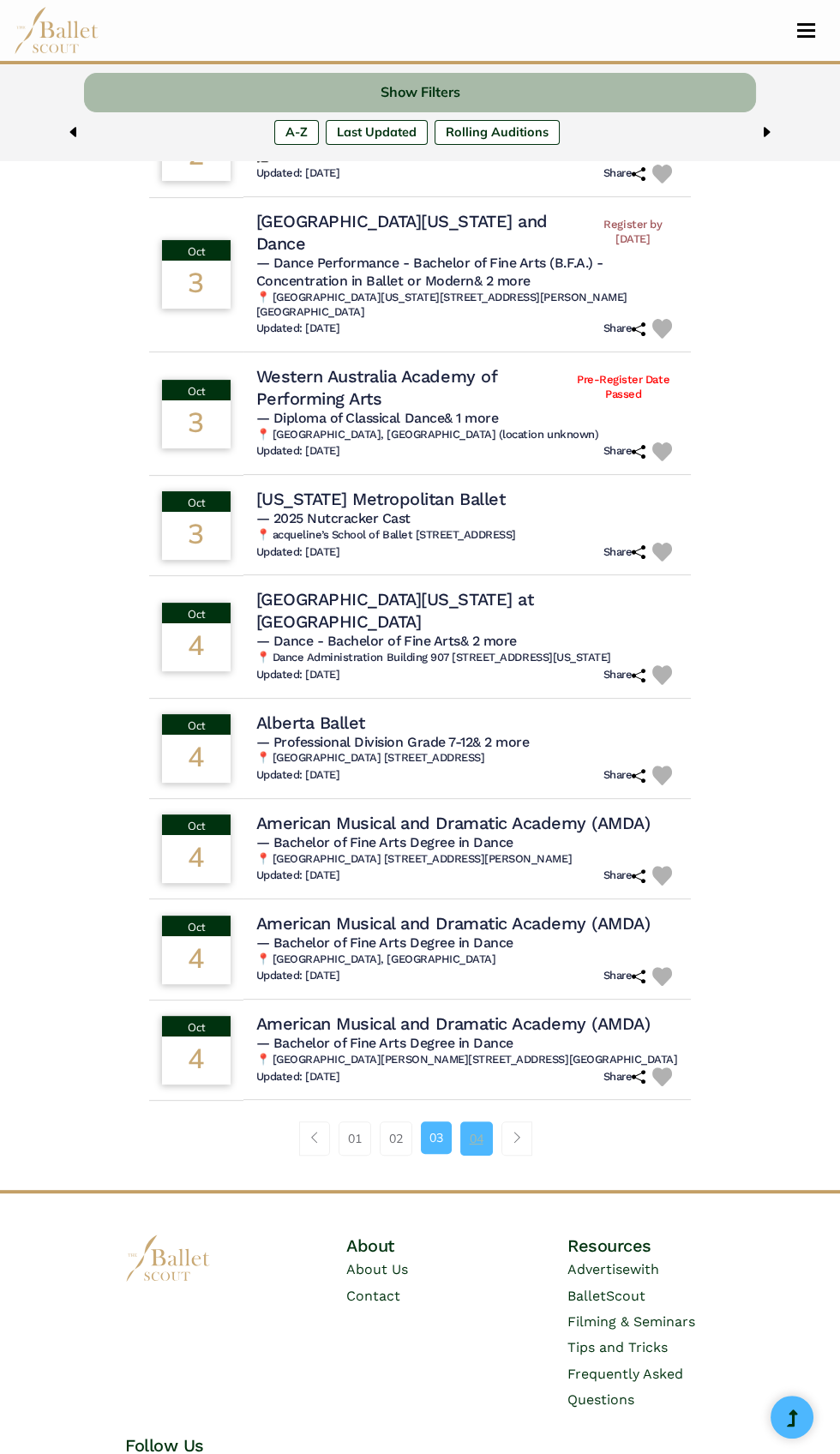
scroll to position [574, 0]
